Goal: Task Accomplishment & Management: Complete application form

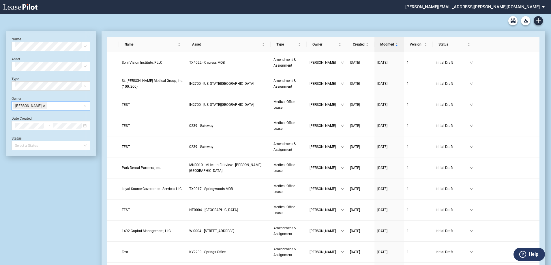
click at [43, 105] on icon "close" at bounding box center [44, 105] width 3 height 3
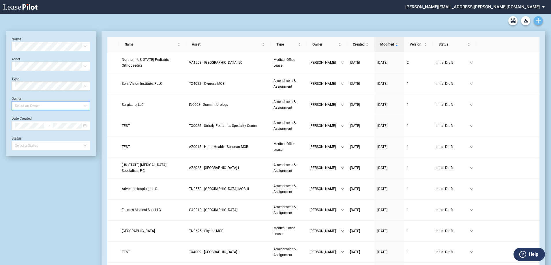
click at [538, 21] on use "Create new document" at bounding box center [538, 20] width 5 height 5
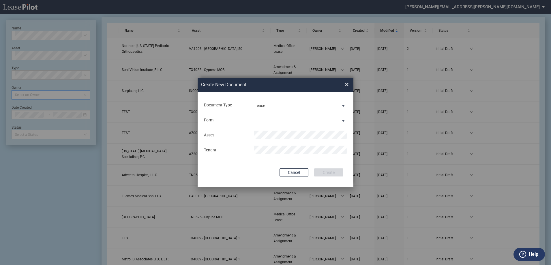
click at [273, 118] on md-select "Medical Office Lease Scottsdale Lease Louisville Lease 1370 Medical Place Lease…" at bounding box center [300, 120] width 93 height 9
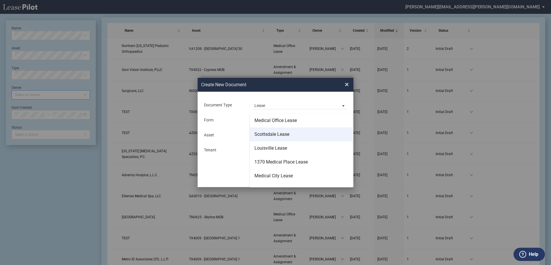
click at [275, 136] on div "Scottsdale Lease" at bounding box center [271, 134] width 35 height 6
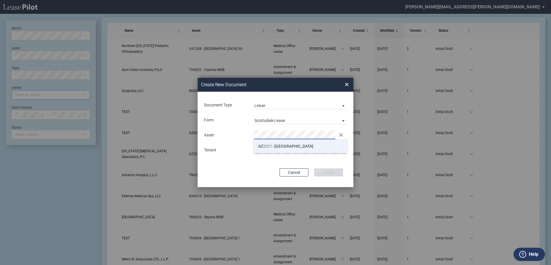
click at [282, 149] on span "AZ 2021 - Scottsdale Medical Center" at bounding box center [285, 146] width 55 height 5
click at [333, 174] on button "Create" at bounding box center [328, 172] width 29 height 8
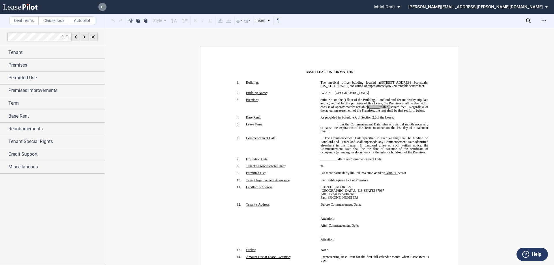
click at [102, 7] on use at bounding box center [102, 6] width 3 height 3
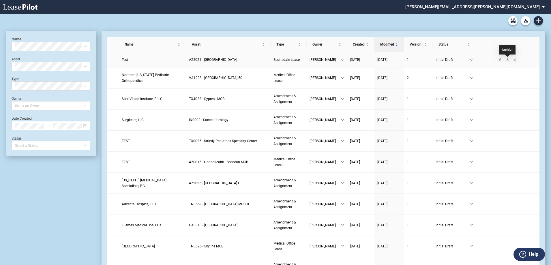
click at [508, 61] on icon "download" at bounding box center [507, 59] width 3 height 3
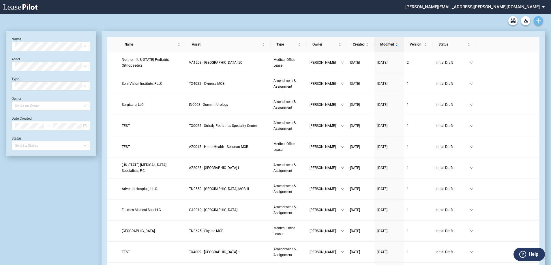
click at [539, 21] on icon "Create new document" at bounding box center [538, 20] width 5 height 5
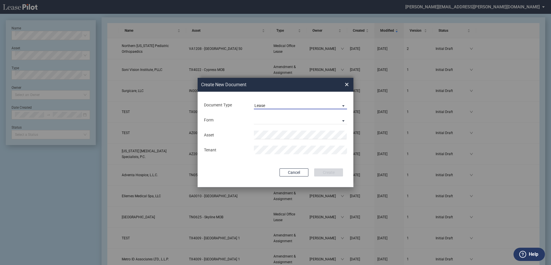
click at [270, 104] on span "Lease" at bounding box center [295, 106] width 83 height 6
click at [268, 119] on div "Amendment" at bounding box center [266, 119] width 25 height 6
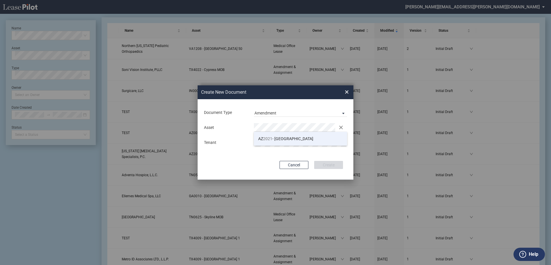
click at [280, 142] on li "AZ 2021 - Scottsdale Medical Center" at bounding box center [300, 139] width 93 height 14
click at [330, 164] on button "Create" at bounding box center [328, 165] width 29 height 8
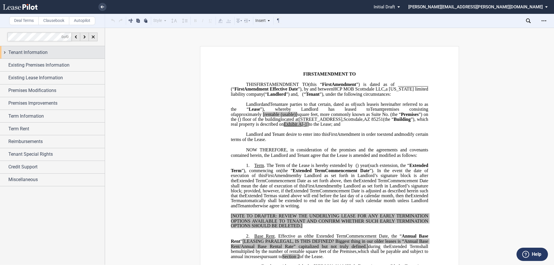
click at [63, 53] on div "Tenant Information" at bounding box center [56, 52] width 96 height 7
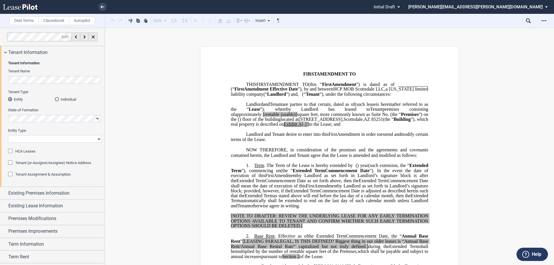
click at [11, 174] on div "Tenant Assignment & Assumption" at bounding box center [11, 175] width 6 height 6
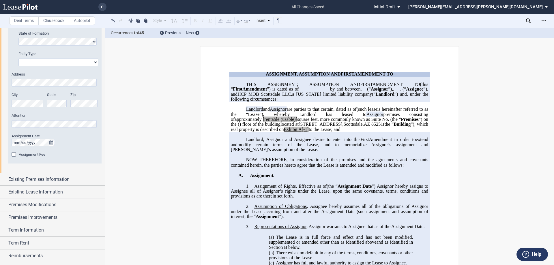
scroll to position [229, 0]
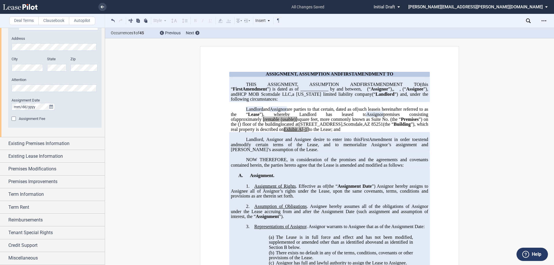
click at [300, 92] on span "____________ by and between" at bounding box center [330, 89] width 60 height 5
drag, startPoint x: 229, startPoint y: 104, endPoint x: 254, endPoint y: 105, distance: 24.5
click at [254, 102] on p "THIS ASSIGNMENT, ASSUMPTION AND ﻿ ﻿ FIRST AMENDMENT TO ﻿ ﻿ (this “ ﻿ ﻿ First Am…" at bounding box center [329, 92] width 197 height 20
click at [334, 92] on span "Assignee" at bounding box center [342, 89] width 17 height 5
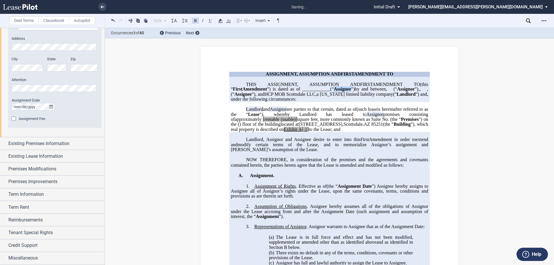
click at [334, 92] on span "Assignee" at bounding box center [342, 89] width 17 height 5
click at [324, 198] on span "”) Assignor hereby assigns to Assignee all of Assignor’s rights under the Lease…" at bounding box center [330, 190] width 198 height 15
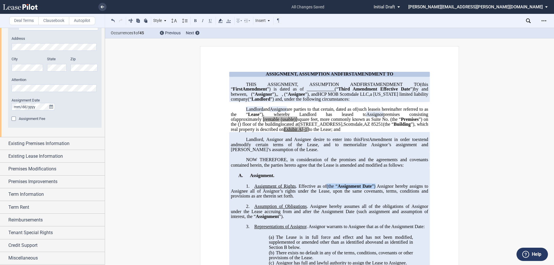
click at [328, 198] on span "Assignment of Rights . Effective as of ﻿ ﻿ (the “ Assignment Date ”) Assignor h…" at bounding box center [330, 190] width 198 height 15
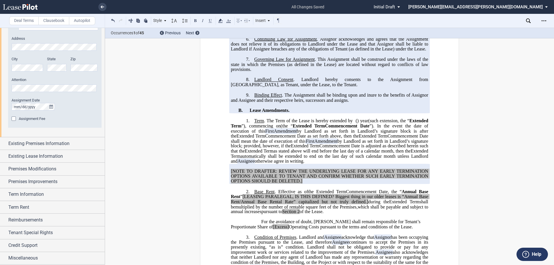
scroll to position [288, 0]
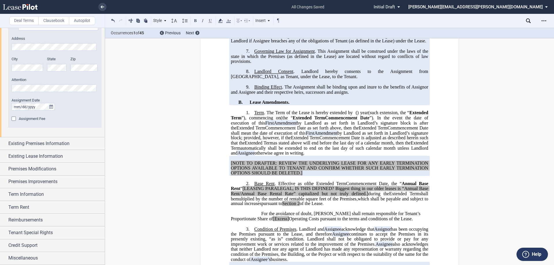
click at [331, 155] on span "automatically shall be extended to end on the last day of such calendar month u…" at bounding box center [330, 150] width 198 height 10
click at [371, 156] on p "1. Term . The Term of the Lease is hereby extended by [__________] ﻿ ﻿ ( ﻿ ﻿ ) …" at bounding box center [329, 133] width 197 height 46
drag, startPoint x: 250, startPoint y: 118, endPoint x: 294, endPoint y: 122, distance: 44.9
click at [265, 131] on span "Extended Term" at bounding box center [250, 127] width 29 height 5
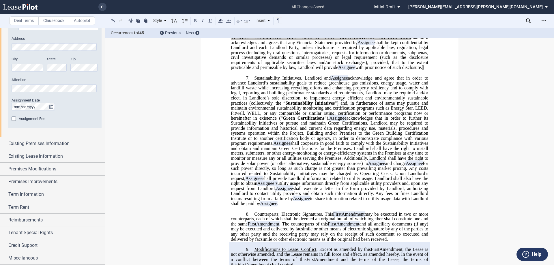
scroll to position [750, 0]
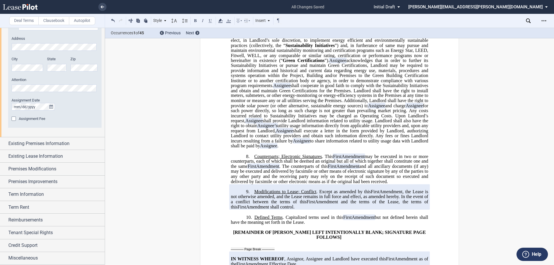
click at [254, 159] on span "Counterparts; Electronic Signatures" at bounding box center [287, 156] width 67 height 5
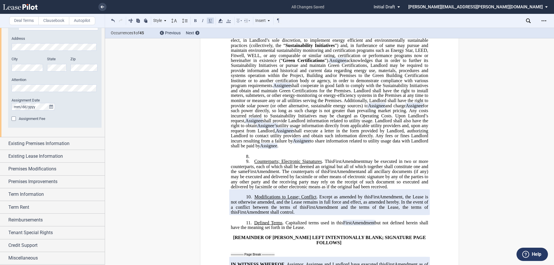
click at [256, 159] on p "8. ﻿" at bounding box center [329, 156] width 197 height 5
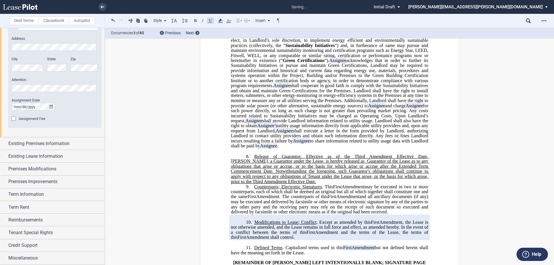
drag, startPoint x: 287, startPoint y: 197, endPoint x: 294, endPoint y: 171, distance: 26.6
click at [294, 171] on p "8. ﻿Release of Guarantor. Effective as of the Third Amendment Effective Date, M…" at bounding box center [329, 169] width 197 height 31
click at [295, 172] on span "﻿Release of Guarantor. Effective as of the Third Amendment Effective Date, Mani…" at bounding box center [330, 169] width 198 height 30
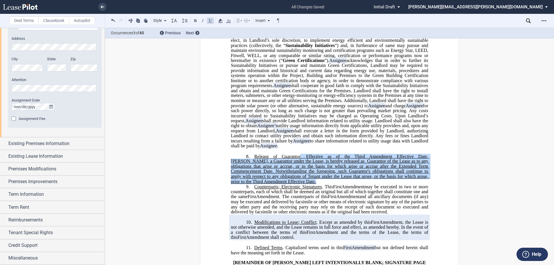
drag, startPoint x: 295, startPoint y: 171, endPoint x: 281, endPoint y: 197, distance: 29.1
click at [281, 184] on span "﻿Release of Guarantor. Effective as of the Third Amendment Effective Date, Mani…" at bounding box center [330, 169] width 198 height 30
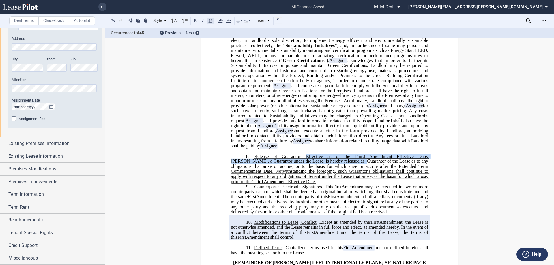
click at [208, 22] on button at bounding box center [210, 20] width 7 height 7
click at [310, 183] on span "Guarantor of the Lease as to any obligations that arise or accrue, or to the ba…" at bounding box center [330, 171] width 198 height 25
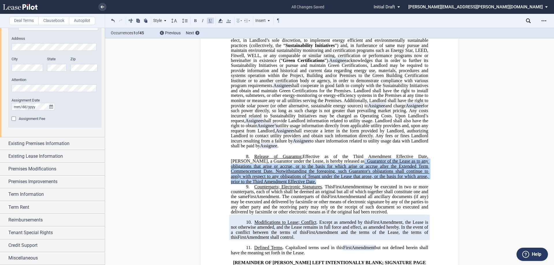
drag, startPoint x: 286, startPoint y: 196, endPoint x: 341, endPoint y: 177, distance: 58.9
click at [341, 177] on p "8. ﻿Release of Guarantor . Effective as of the Third Amendment Effective Date, …" at bounding box center [329, 169] width 197 height 31
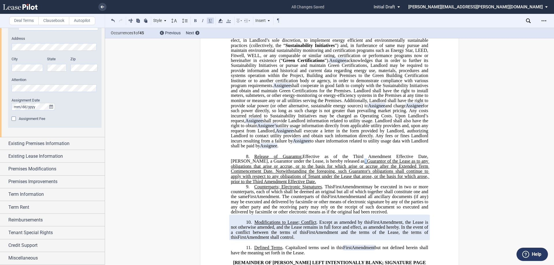
click at [210, 20] on button at bounding box center [210, 20] width 7 height 7
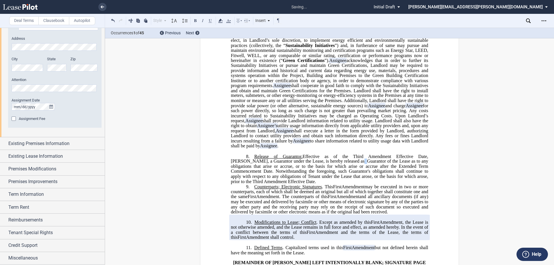
click at [311, 164] on span "Effective as of the Third Amendment Effective Date, Manisha Sanghivi, a Guarant…" at bounding box center [330, 159] width 198 height 10
drag, startPoint x: 299, startPoint y: 170, endPoint x: 295, endPoint y: 172, distance: 3.9
click at [295, 172] on span "﻿Release of Guarantor . Effective as of the Third Amendment Effective Date, Man…" at bounding box center [330, 169] width 198 height 30
click at [209, 19] on button at bounding box center [210, 20] width 7 height 7
click at [319, 183] on span "Guarantor of the Lease as to any obligations that arise or accrue, or to the ba…" at bounding box center [330, 171] width 198 height 25
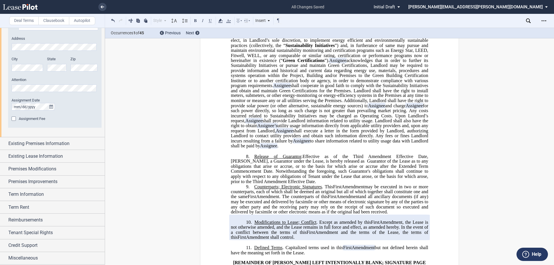
click at [284, 184] on p "8. ﻿Release of Guarantor . Effective as of the Third Amendment Effective Date, …" at bounding box center [329, 169] width 197 height 31
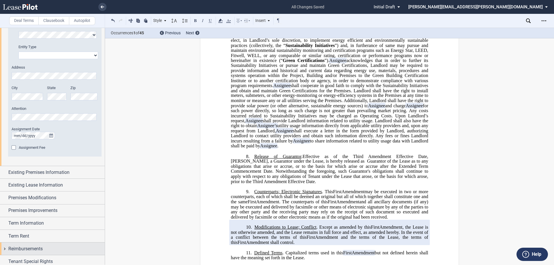
scroll to position [229, 0]
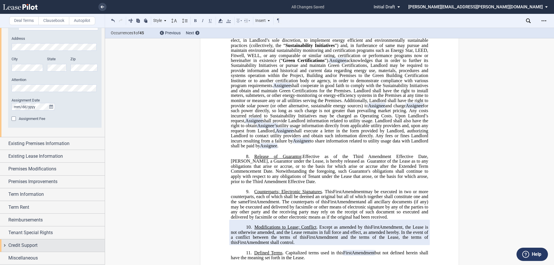
click at [57, 243] on div "Credit Support" at bounding box center [56, 245] width 96 height 7
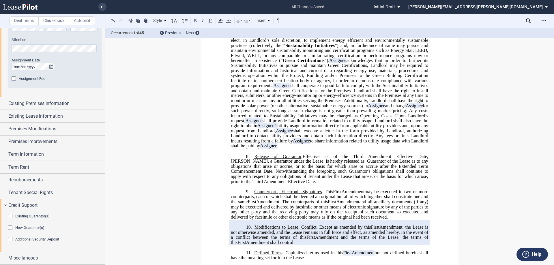
click at [12, 227] on div "New Guarantor(s)" at bounding box center [11, 229] width 6 height 6
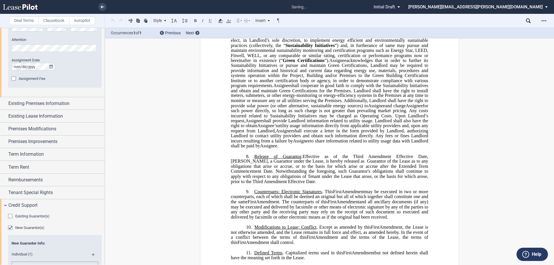
scroll to position [1340, 0]
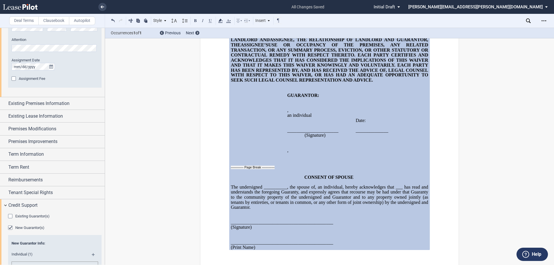
scroll to position [1635, 0]
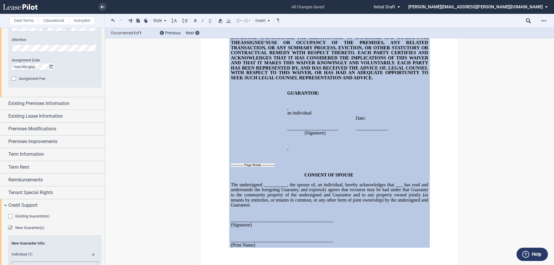
click at [323, 207] on span ", an individual, hereby acknowledges that ___ has read and understands the fore…" at bounding box center [330, 194] width 198 height 25
drag, startPoint x: 344, startPoint y: 211, endPoint x: 375, endPoint y: 212, distance: 31.4
click at [375, 207] on span ", an individual, hereby acknowledges that ___ has read and understands the fore…" at bounding box center [330, 194] width 198 height 25
click at [292, 207] on span ", an individual, hereby acknowledges that ___ has read and understands the fore…" at bounding box center [330, 194] width 198 height 25
click at [310, 207] on span ", an individual, hereby acknowledges that ___ has read and understands the fore…" at bounding box center [330, 194] width 198 height 25
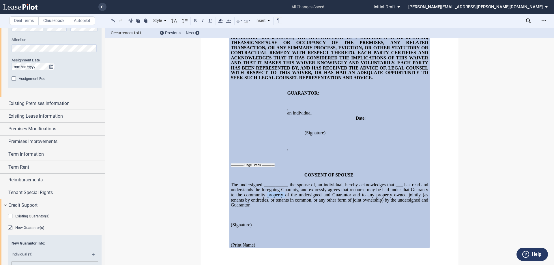
click at [310, 207] on span ", an individual, hereby acknowledges that ___ has read and understands the fore…" at bounding box center [330, 194] width 198 height 25
click at [356, 207] on span ", an individual, hereby acknowledges that ___ has read and understands the fore…" at bounding box center [330, 194] width 198 height 25
click at [304, 177] on span "CONSENT OF SPOUSE" at bounding box center [328, 174] width 49 height 5
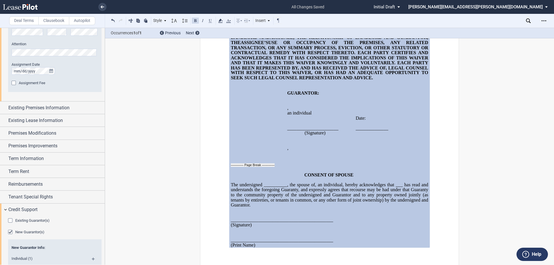
scroll to position [410, 0]
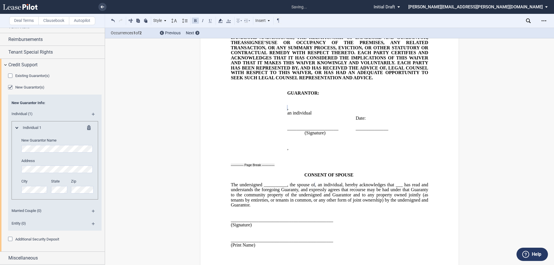
click at [313, 116] on p "an individual" at bounding box center [319, 113] width 64 height 5
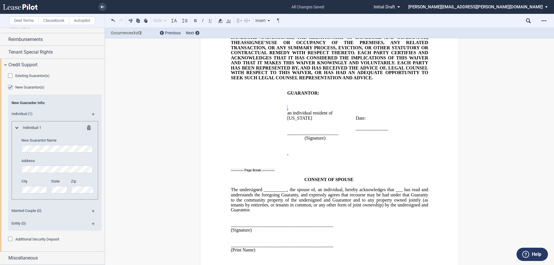
click at [333, 121] on span "an individual resident of Arizona" at bounding box center [310, 115] width 46 height 10
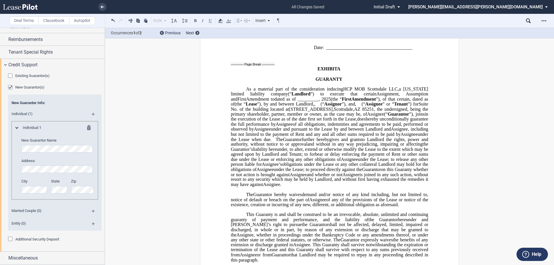
scroll to position [1260, 0]
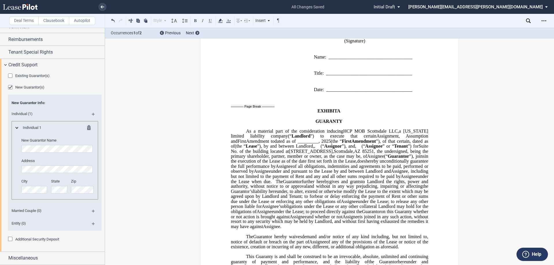
click at [246, 144] on span "First" at bounding box center [241, 140] width 9 height 5
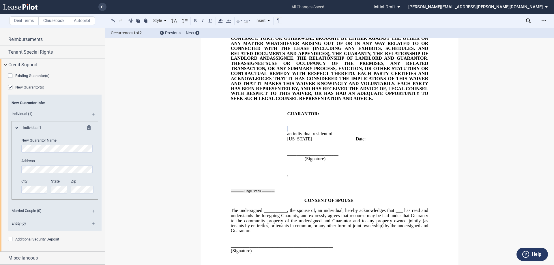
scroll to position [1651, 0]
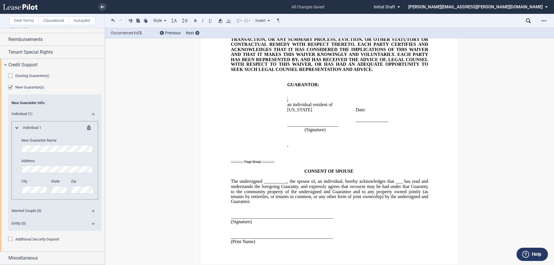
click at [366, 184] on span ", an individual, hereby acknowledges that ___ has read and understands the fore…" at bounding box center [330, 191] width 198 height 25
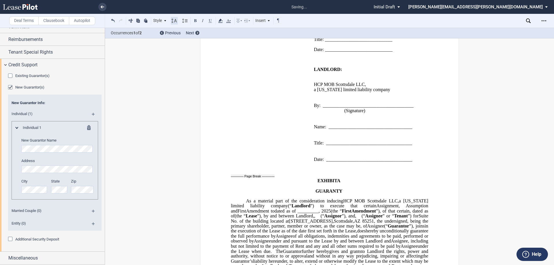
scroll to position [1190, 0]
drag, startPoint x: 103, startPoint y: 192, endPoint x: 103, endPoint y: 189, distance: 2.9
click at [103, 189] on div at bounding box center [52, 146] width 105 height 237
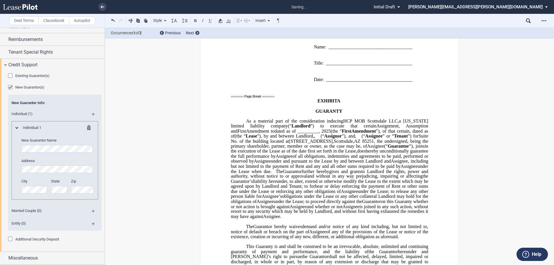
scroll to position [1277, 0]
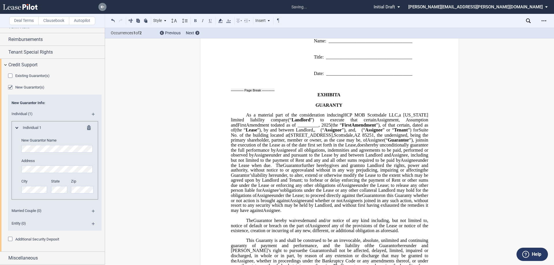
click at [101, 7] on icon at bounding box center [102, 6] width 3 height 3
click at [64, 67] on div "Credit Support" at bounding box center [56, 64] width 96 height 7
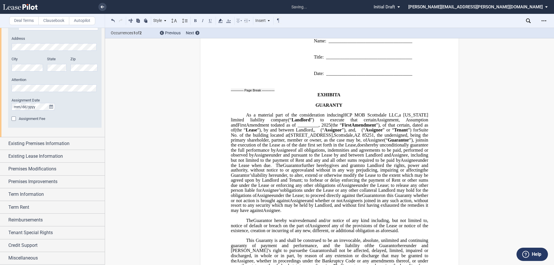
scroll to position [0, 0]
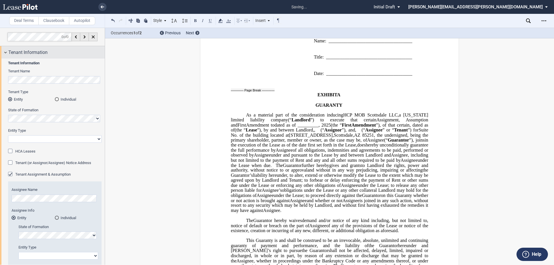
click at [45, 53] on span "Tenant Information" at bounding box center [27, 52] width 39 height 7
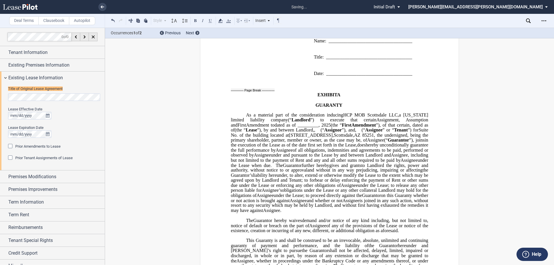
click at [309, 118] on span "As a material part of the consideration inducing" at bounding box center [294, 114] width 97 height 5
click at [69, 76] on div "Existing Lease Information" at bounding box center [56, 77] width 96 height 7
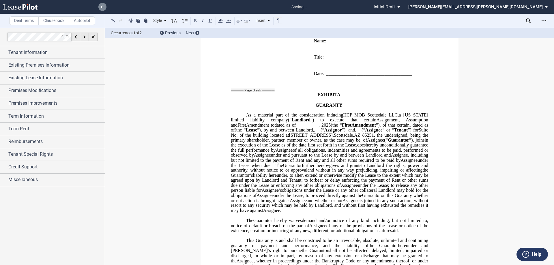
click at [104, 6] on icon at bounding box center [102, 6] width 3 height 3
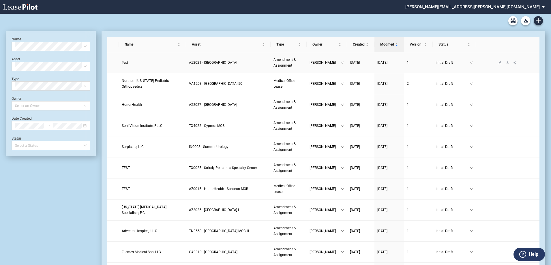
click at [161, 62] on link "Test" at bounding box center [152, 63] width 61 height 6
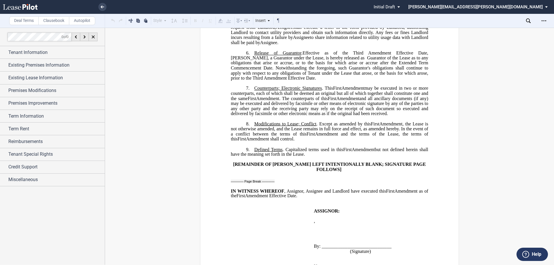
scroll to position [759, 0]
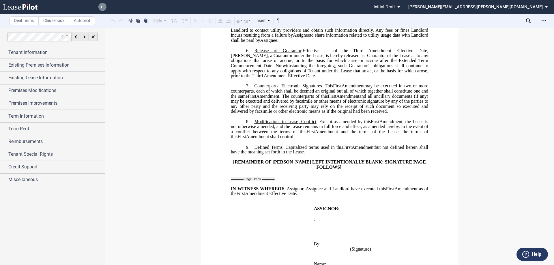
click at [102, 6] on use at bounding box center [102, 6] width 3 height 3
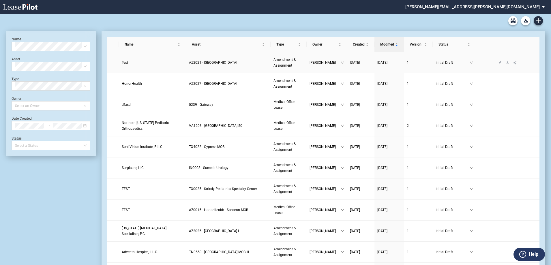
click at [217, 63] on span "AZ2021 - [GEOGRAPHIC_DATA]" at bounding box center [213, 63] width 48 height 4
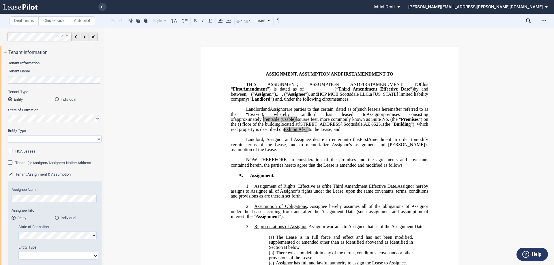
click at [252, 97] on span "(" at bounding box center [251, 94] width 1 height 5
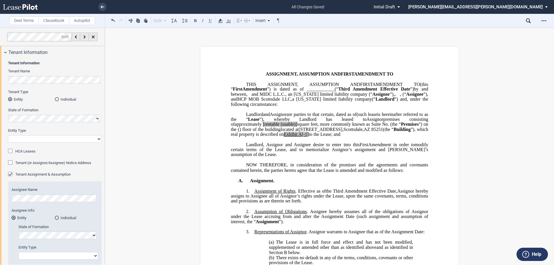
click at [530, 19] on icon at bounding box center [528, 20] width 5 height 5
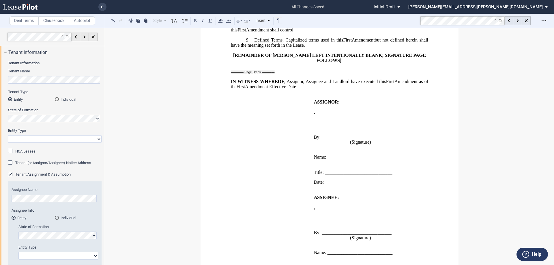
scroll to position [899, 0]
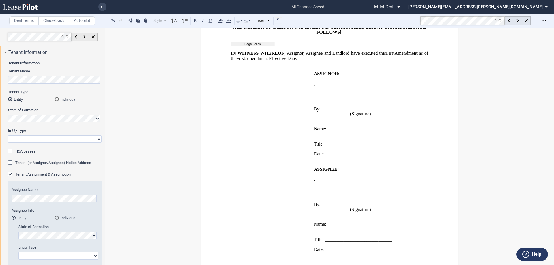
click at [322, 101] on p "﻿" at bounding box center [366, 98] width 104 height 5
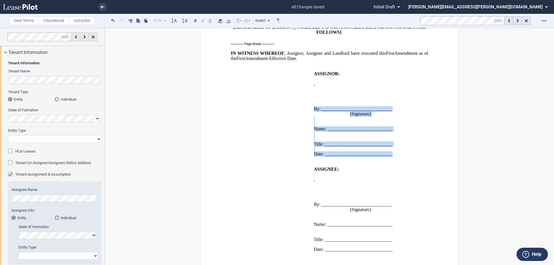
drag, startPoint x: 395, startPoint y: 165, endPoint x: 327, endPoint y: 114, distance: 84.4
click at [327, 114] on td "ASSIGNOR: ﻿ ﻿ ﻿ , ﻿ ﻿ ﻿ ﻿ ﻿ ﻿ an individual ﻿ ﻿ ﻿ By: _________________________…" at bounding box center [365, 116] width 108 height 91
click at [411, 121] on p "﻿" at bounding box center [366, 119] width 104 height 5
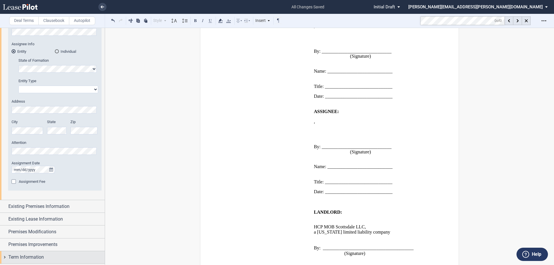
scroll to position [229, 0]
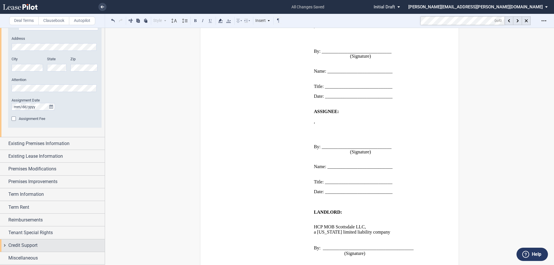
click at [54, 244] on div "Credit Support" at bounding box center [56, 245] width 96 height 7
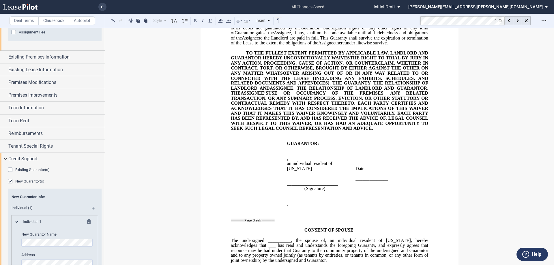
scroll to position [1505, 0]
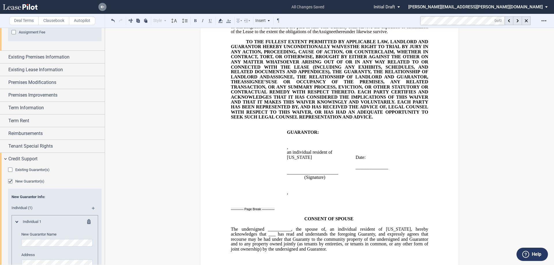
click at [103, 7] on use at bounding box center [102, 6] width 3 height 3
